Goal: Task Accomplishment & Management: Manage account settings

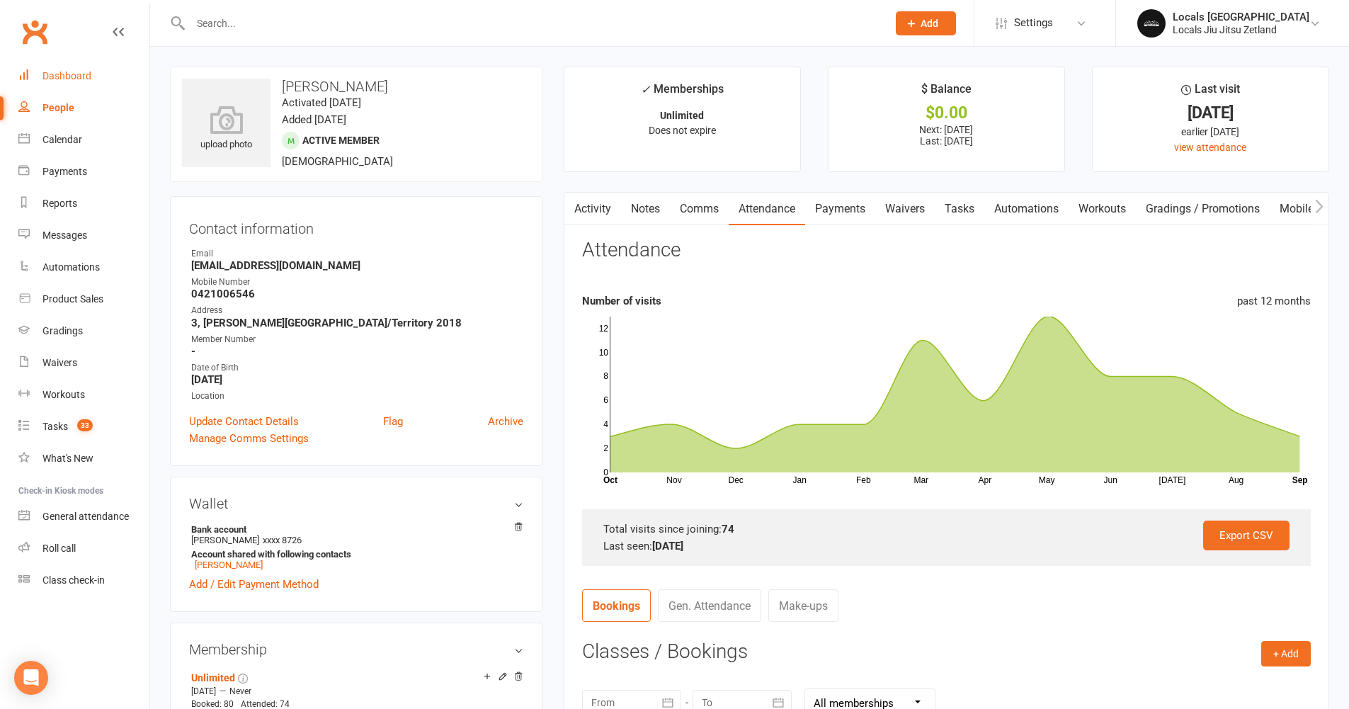
click at [79, 73] on div "Dashboard" at bounding box center [66, 75] width 49 height 11
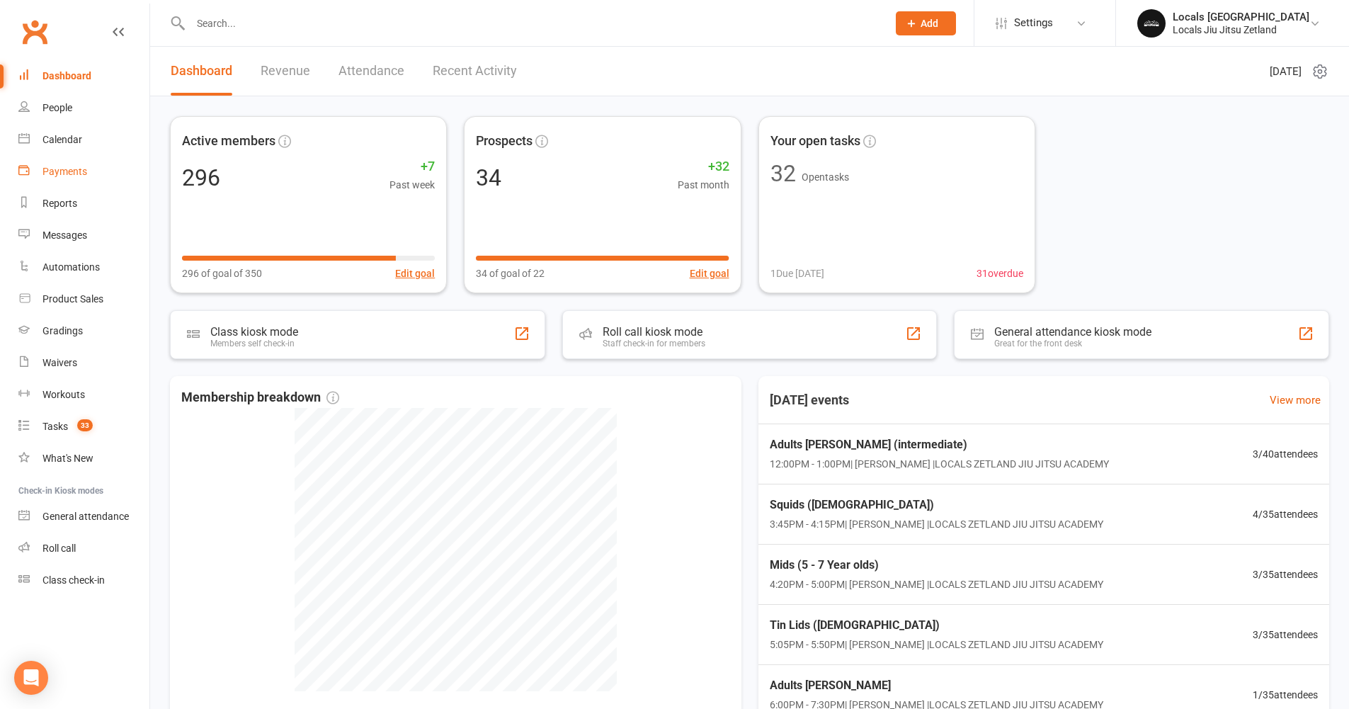
click at [92, 181] on link "Payments" at bounding box center [83, 172] width 131 height 32
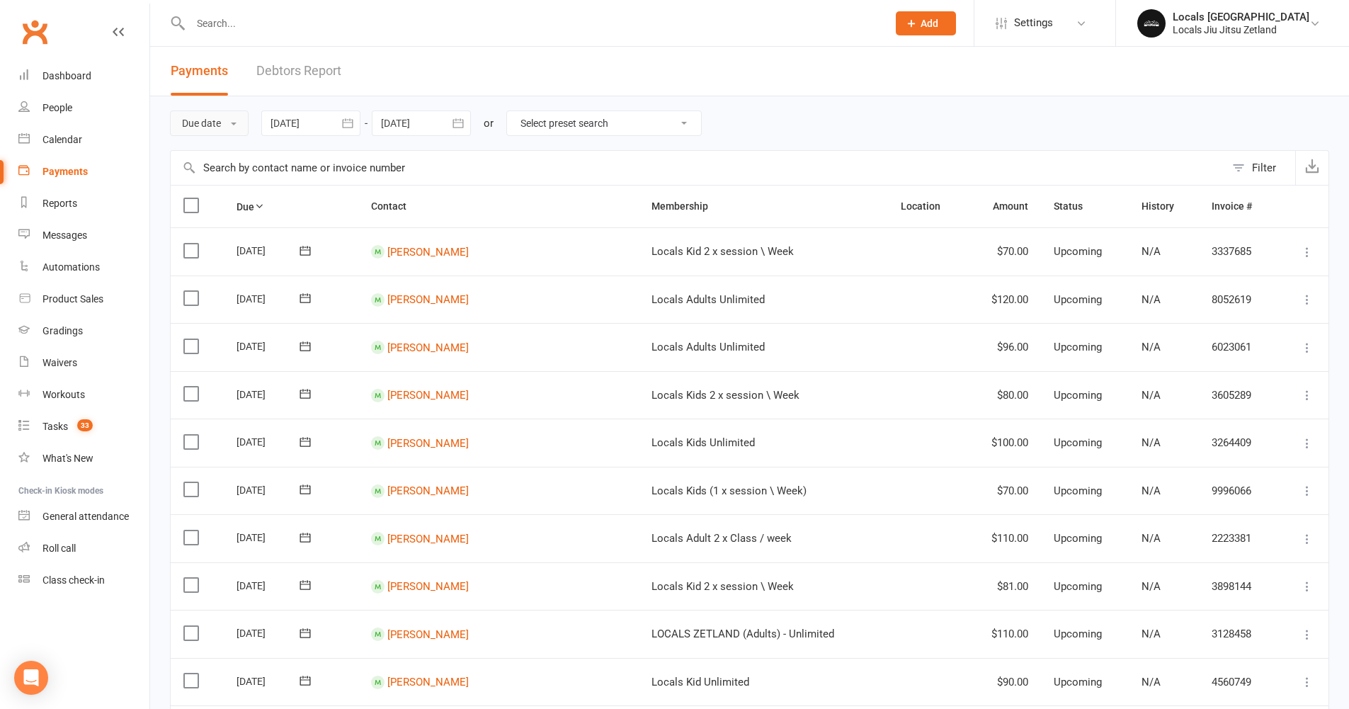
click at [215, 130] on button "Due date" at bounding box center [209, 122] width 79 height 25
click at [218, 205] on link "Date failed" at bounding box center [241, 212] width 140 height 28
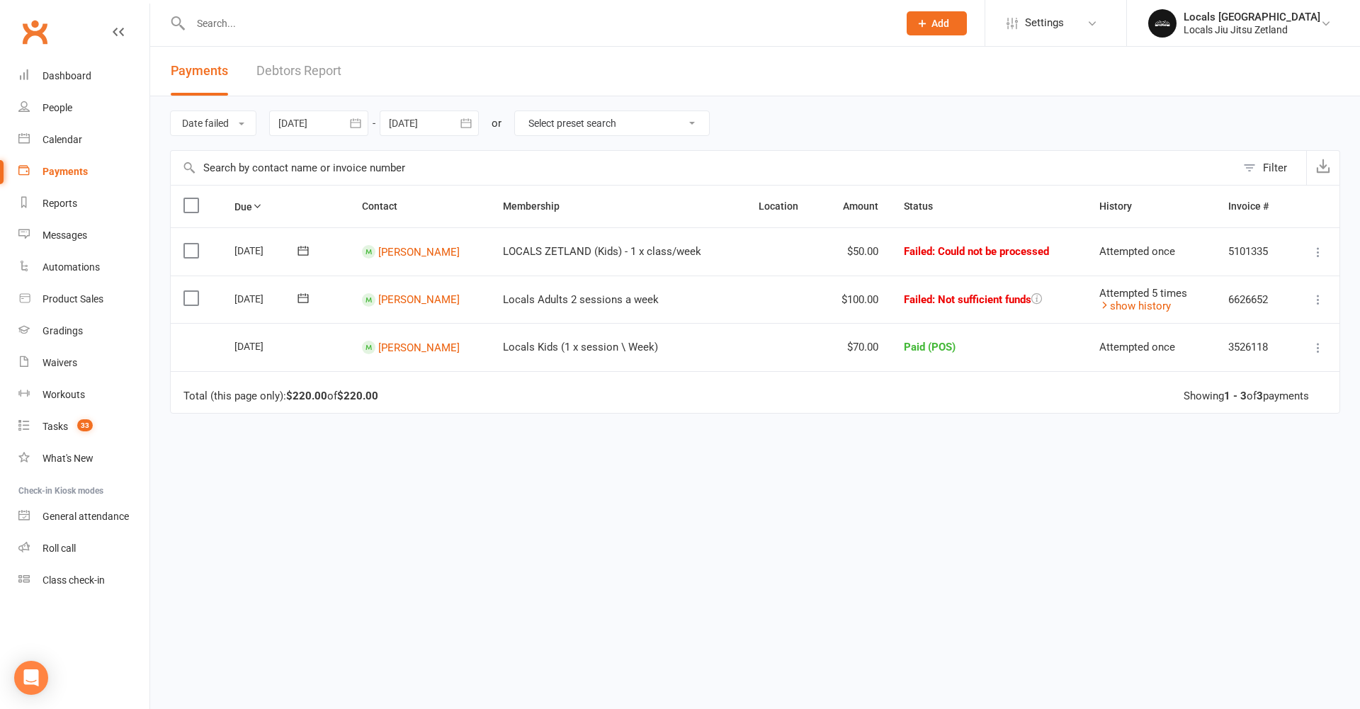
click at [1316, 300] on icon at bounding box center [1318, 300] width 14 height 14
click at [1274, 436] on link "Retry now" at bounding box center [1256, 440] width 140 height 28
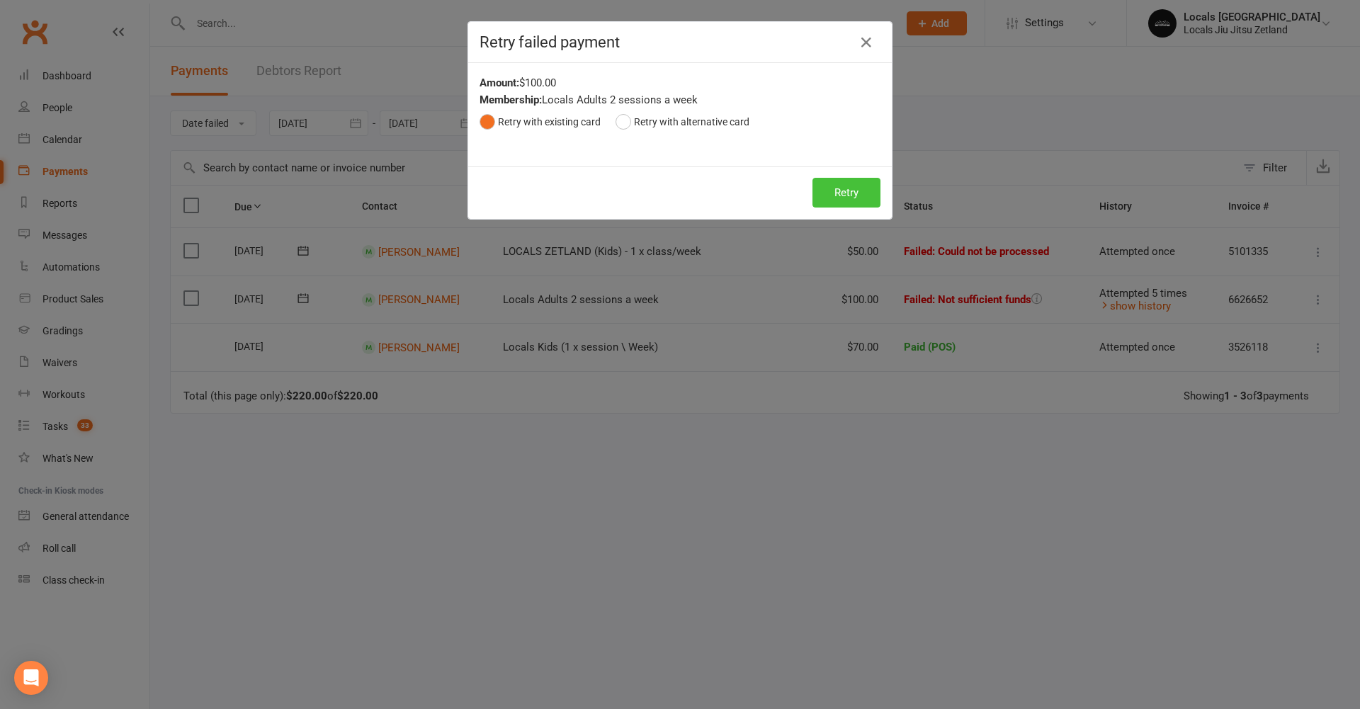
click at [851, 203] on button "Retry" at bounding box center [846, 193] width 68 height 30
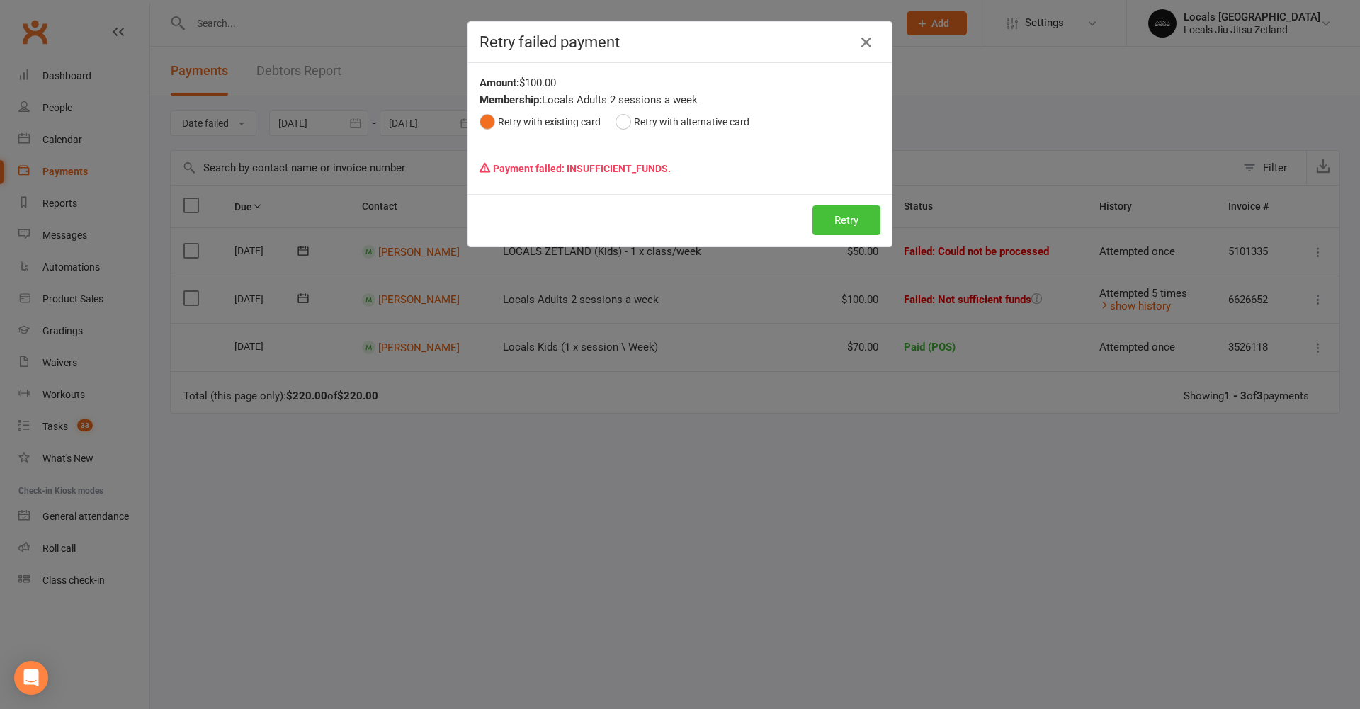
click at [824, 225] on button "Retry" at bounding box center [846, 220] width 68 height 30
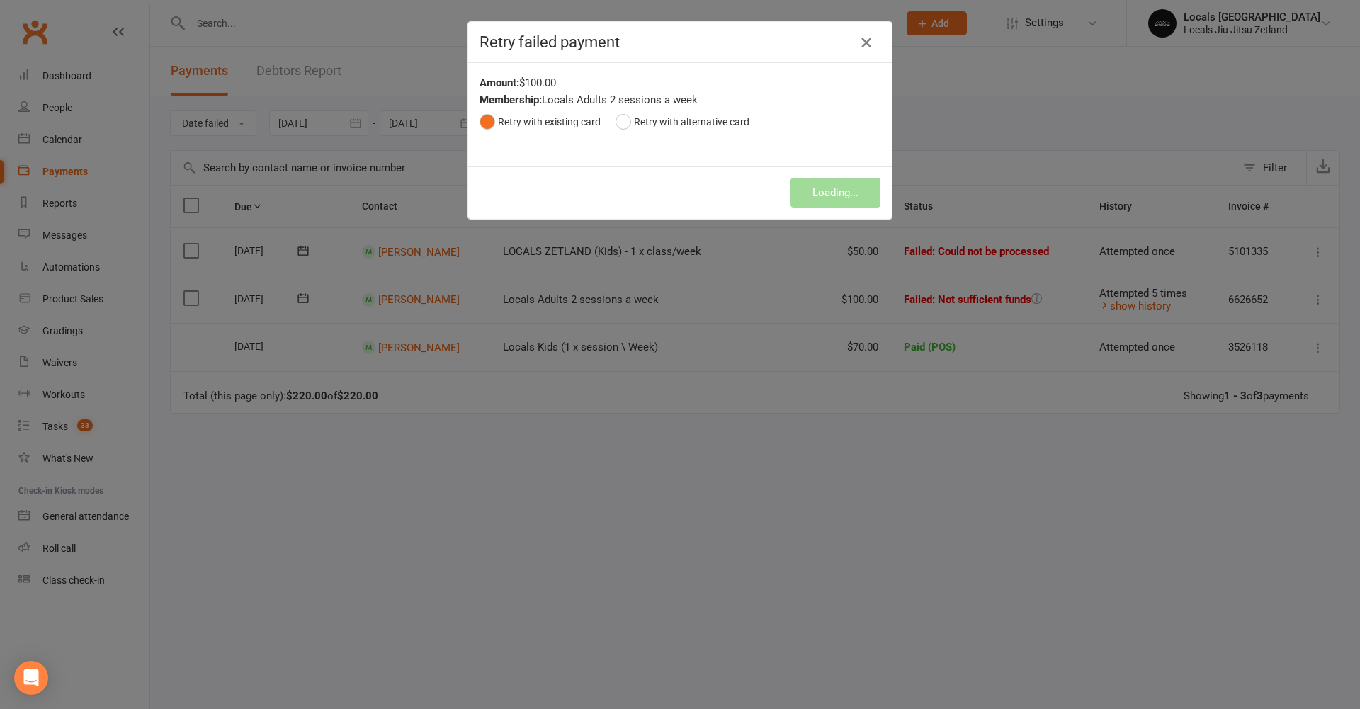
click at [866, 44] on icon "button" at bounding box center [866, 42] width 17 height 17
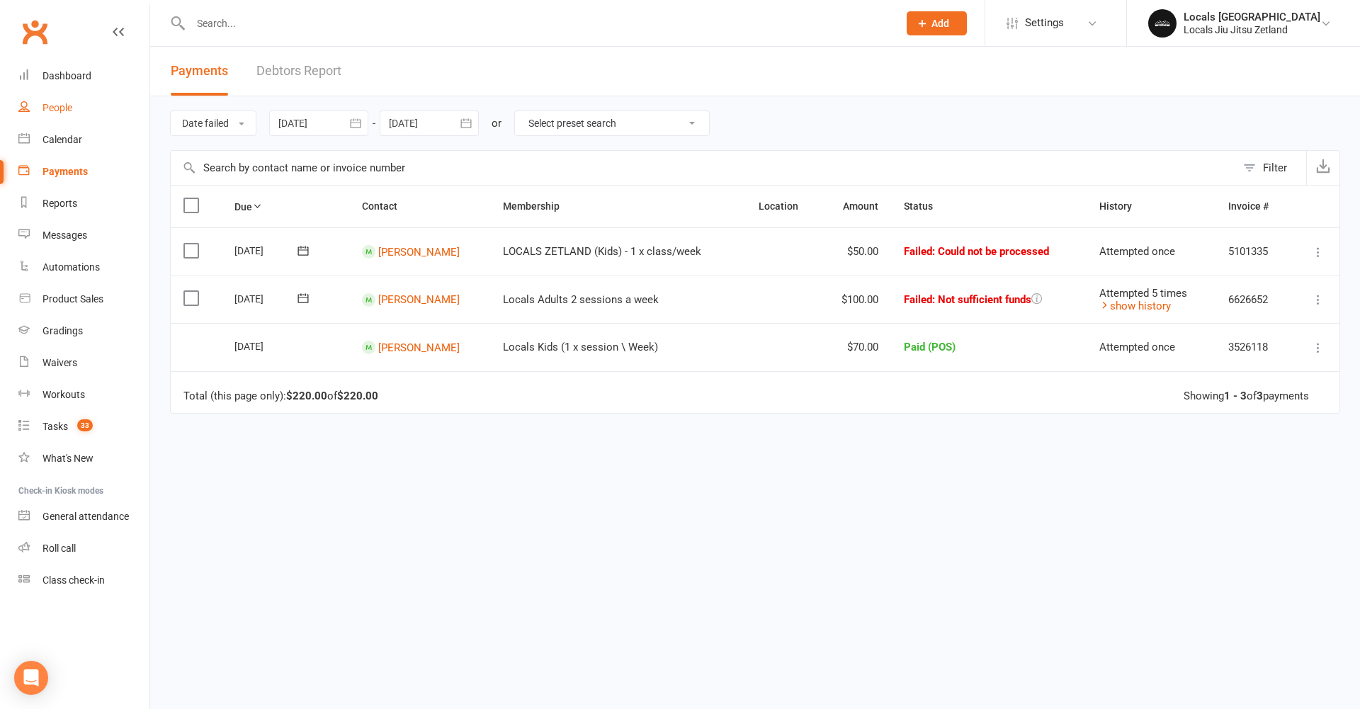
click at [57, 112] on div "People" at bounding box center [57, 107] width 30 height 11
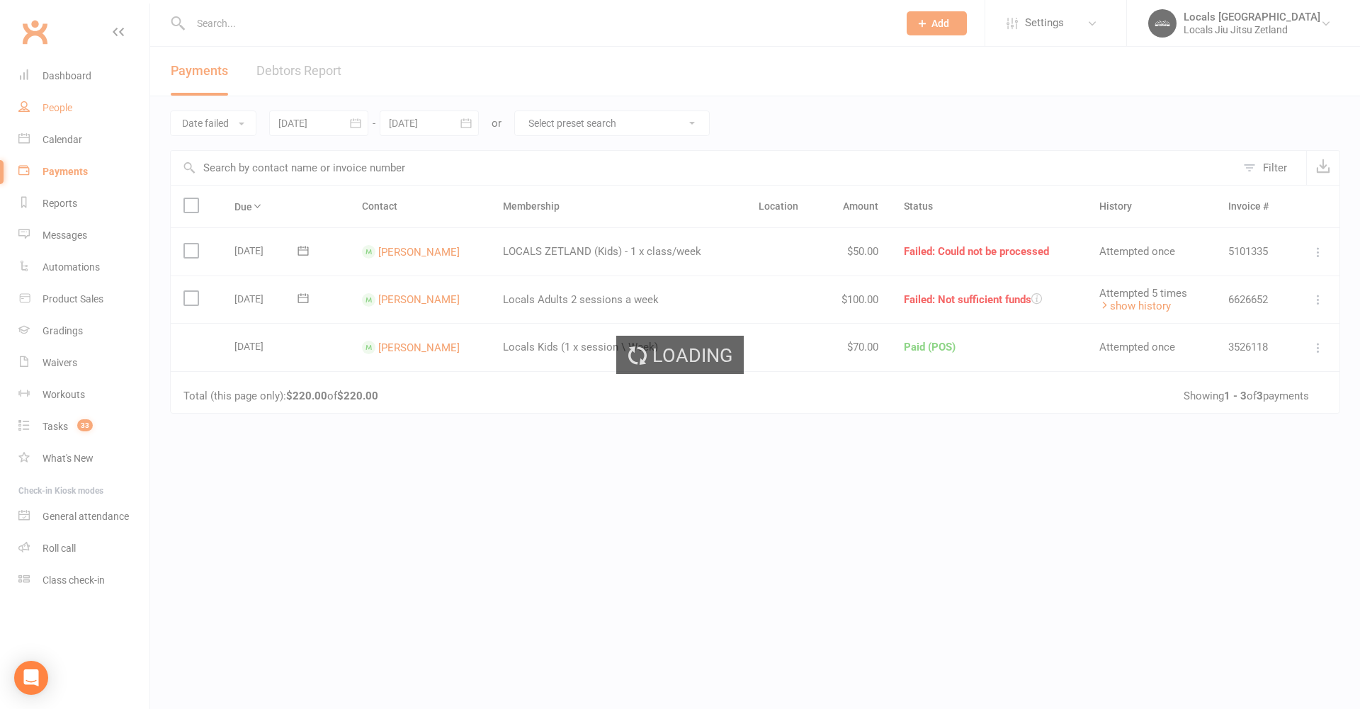
select select "100"
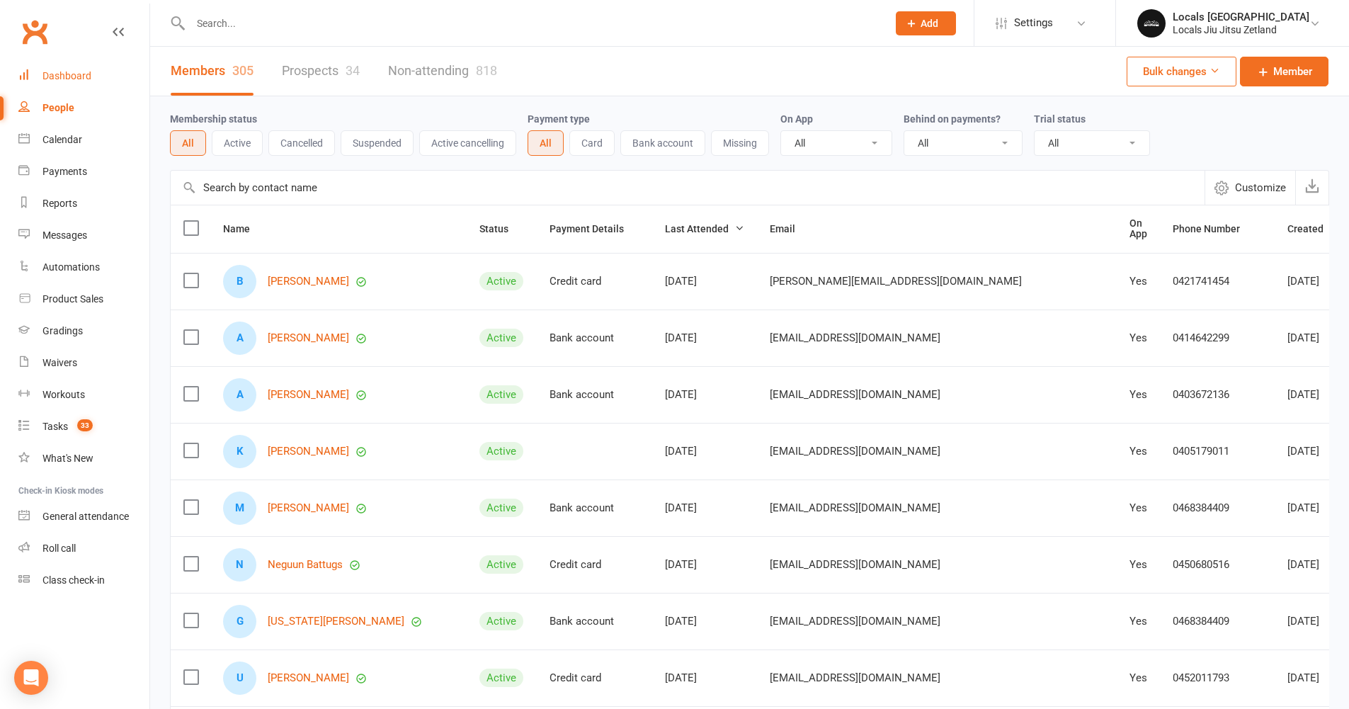
click at [73, 66] on link "Dashboard" at bounding box center [83, 76] width 131 height 32
